Goal: Task Accomplishment & Management: Use online tool/utility

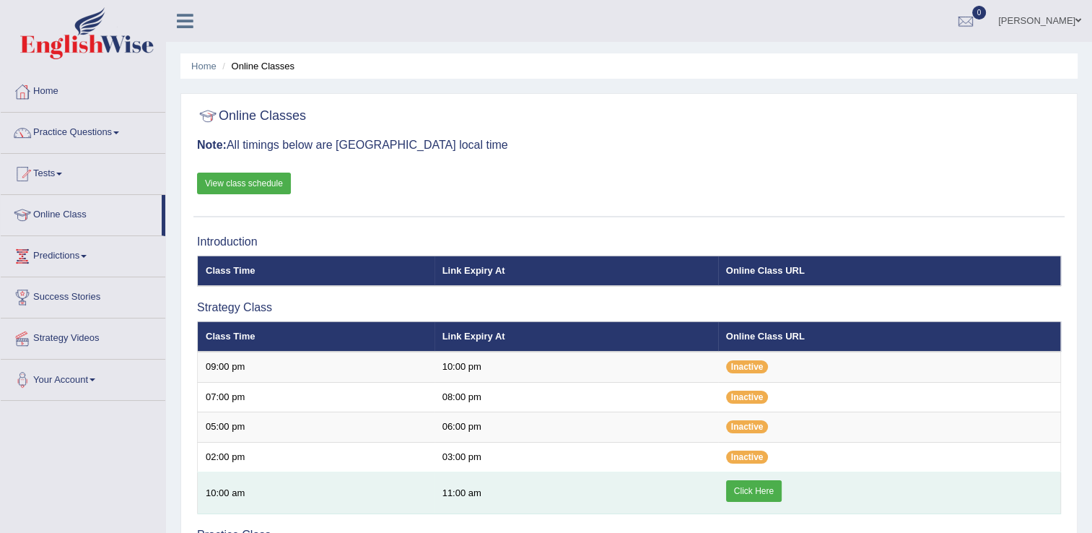
click at [763, 492] on link "Click Here" at bounding box center [754, 491] width 56 height 22
click at [764, 491] on link "Click Here" at bounding box center [754, 491] width 56 height 22
